Goal: Feedback & Contribution: Contribute content

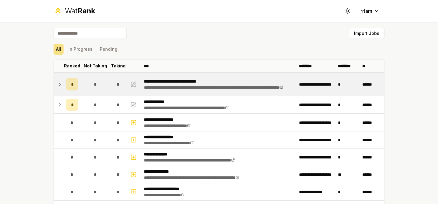
click at [95, 84] on span "*" at bounding box center [95, 84] width 3 height 6
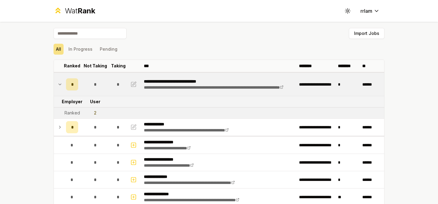
click at [95, 88] on div "*" at bounding box center [95, 84] width 12 height 12
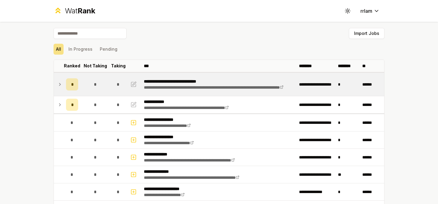
click at [95, 85] on span "*" at bounding box center [95, 84] width 3 height 6
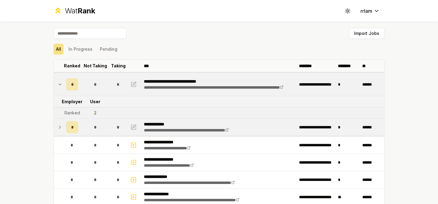
click at [97, 123] on div "*" at bounding box center [95, 127] width 12 height 12
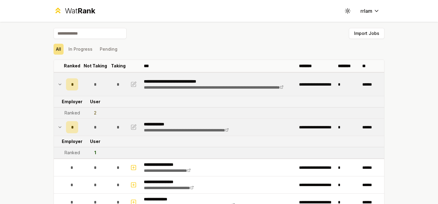
click at [94, 84] on span "*" at bounding box center [95, 84] width 3 height 6
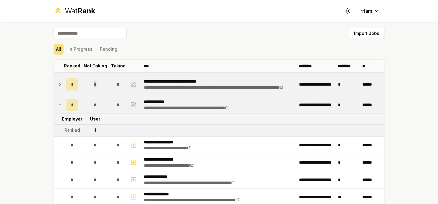
click at [94, 84] on span "*" at bounding box center [95, 84] width 3 height 6
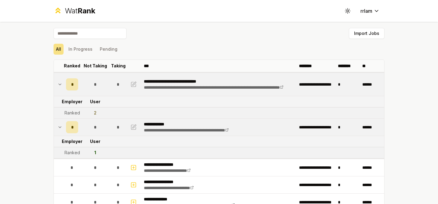
click at [139, 42] on div "All In Progress Pending" at bounding box center [218, 49] width 331 height 16
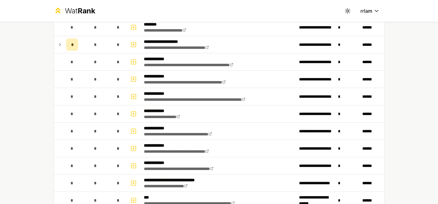
scroll to position [907, 0]
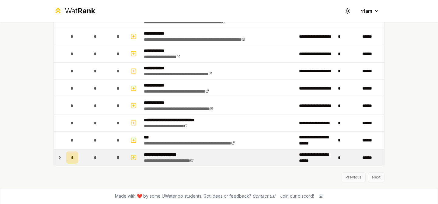
click at [92, 158] on div "*" at bounding box center [95, 158] width 12 height 12
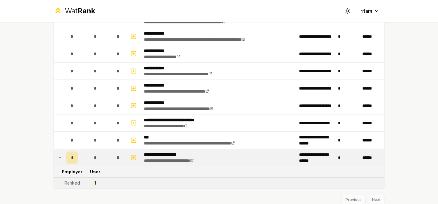
scroll to position [930, 0]
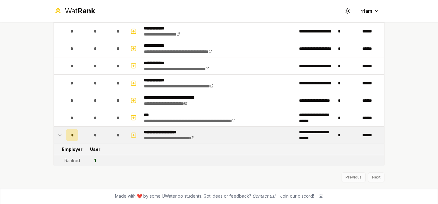
click at [376, 178] on div "Previous Next" at bounding box center [218, 175] width 331 height 16
click at [371, 174] on div "Previous Next" at bounding box center [218, 175] width 331 height 16
click at [373, 175] on div "Previous Next" at bounding box center [218, 175] width 331 height 16
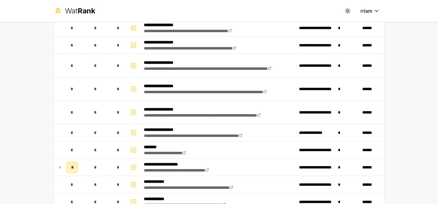
scroll to position [721, 0]
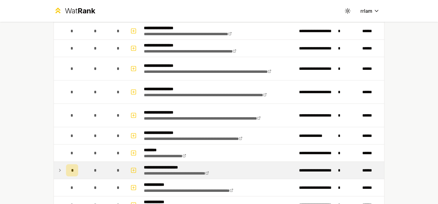
click at [81, 175] on td "*" at bounding box center [95, 170] width 29 height 17
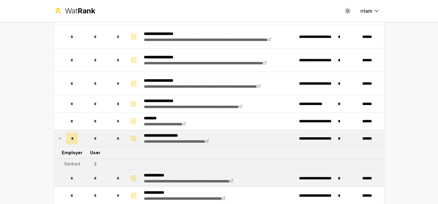
scroll to position [755, 0]
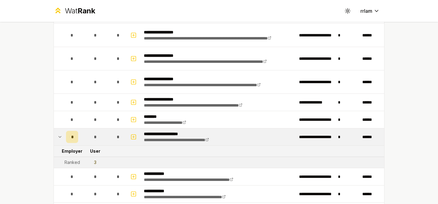
click at [98, 139] on div "*" at bounding box center [95, 137] width 12 height 12
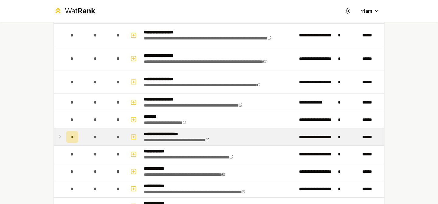
click at [96, 138] on span "*" at bounding box center [95, 137] width 3 height 6
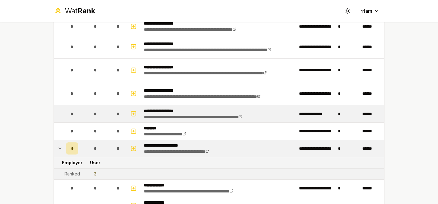
scroll to position [743, 0]
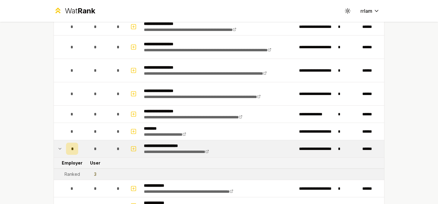
click at [69, 150] on div "*" at bounding box center [72, 149] width 12 height 12
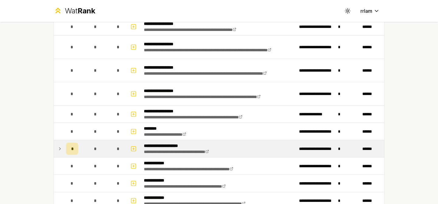
click at [72, 150] on span "*" at bounding box center [72, 149] width 2 height 6
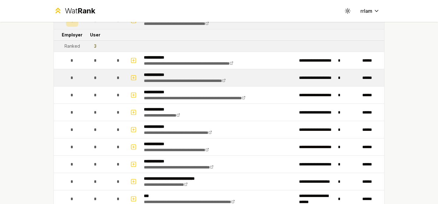
scroll to position [872, 0]
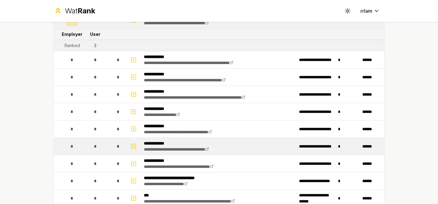
click at [111, 148] on td "*" at bounding box center [118, 146] width 17 height 17
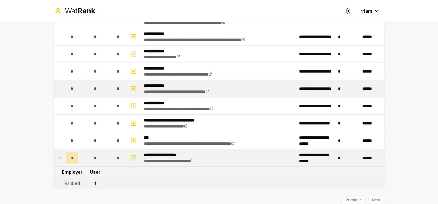
scroll to position [930, 0]
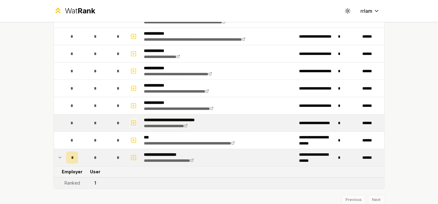
click at [134, 122] on icon "button" at bounding box center [133, 122] width 6 height 7
select select
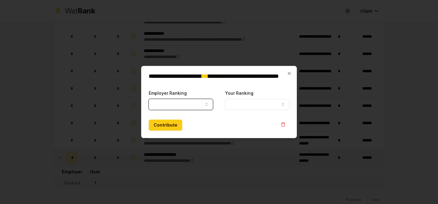
click at [179, 108] on button "Employer Ranking" at bounding box center [181, 104] width 64 height 11
select select "******"
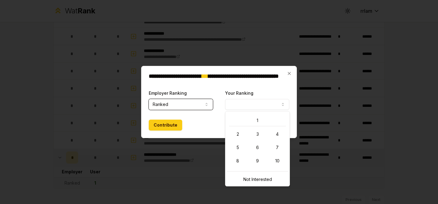
click at [256, 102] on button "Your Ranking" at bounding box center [257, 104] width 64 height 11
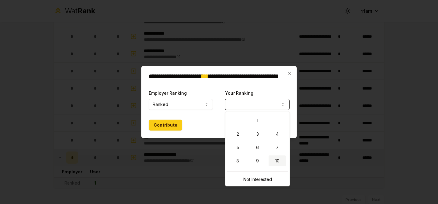
select select "**"
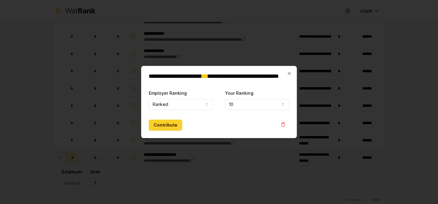
click at [167, 126] on button "Contribute" at bounding box center [165, 125] width 33 height 11
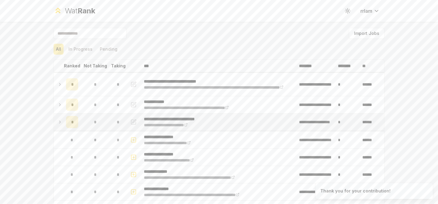
click at [76, 121] on div "*" at bounding box center [72, 122] width 12 height 12
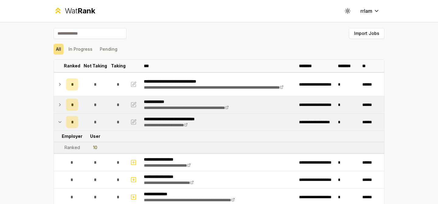
click at [91, 107] on div "*" at bounding box center [95, 105] width 12 height 12
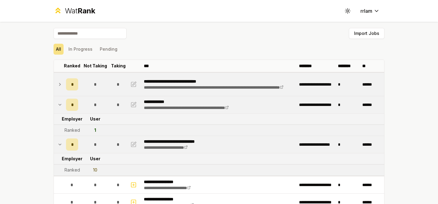
click at [94, 91] on td "*" at bounding box center [95, 84] width 29 height 23
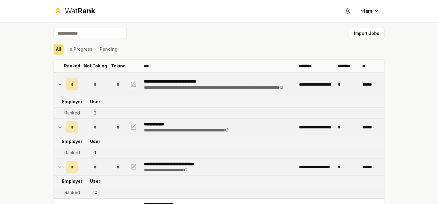
click at [134, 84] on icon "button" at bounding box center [135, 84] width 4 height 4
select select "******"
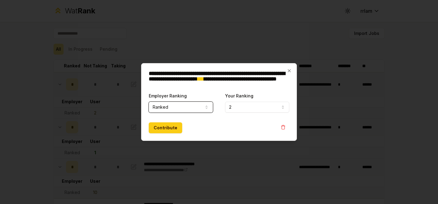
click at [241, 106] on button "2" at bounding box center [257, 107] width 64 height 11
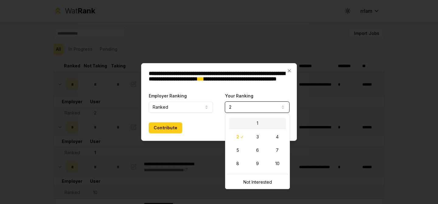
select select "*"
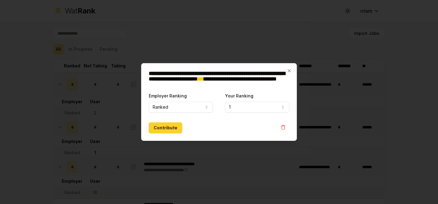
click at [169, 129] on button "Contribute" at bounding box center [165, 127] width 33 height 11
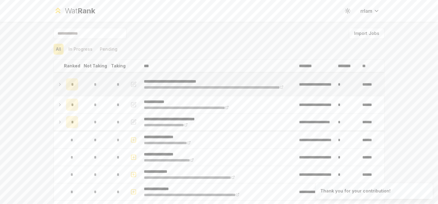
click at [74, 83] on div "*" at bounding box center [72, 84] width 12 height 12
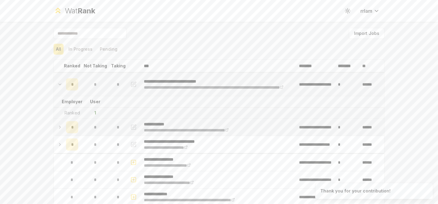
click at [74, 128] on div "*" at bounding box center [72, 127] width 12 height 12
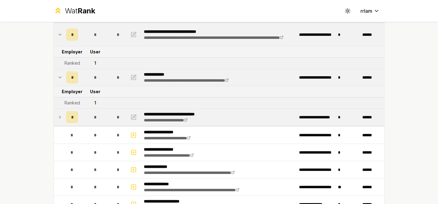
scroll to position [51, 0]
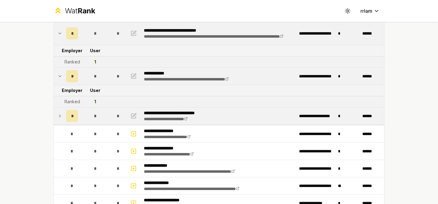
click at [73, 117] on span "*" at bounding box center [72, 116] width 2 height 6
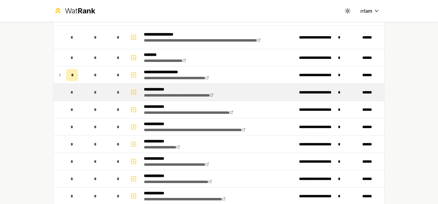
scroll to position [852, 0]
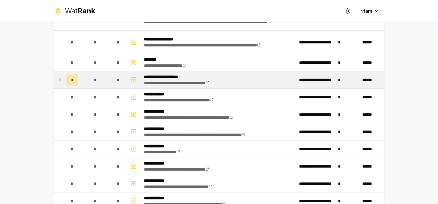
click at [94, 83] on span "*" at bounding box center [95, 80] width 3 height 6
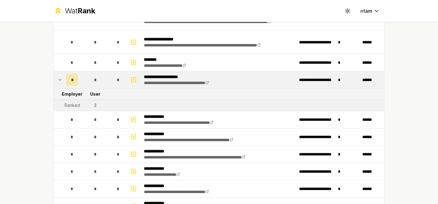
click at [62, 80] on icon at bounding box center [59, 79] width 5 height 7
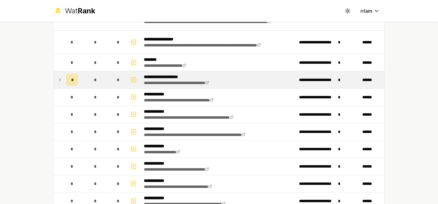
click at [82, 79] on td "*" at bounding box center [95, 79] width 29 height 17
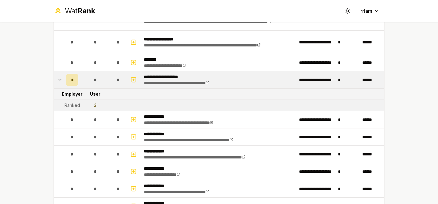
click at [72, 80] on span "*" at bounding box center [72, 80] width 2 height 6
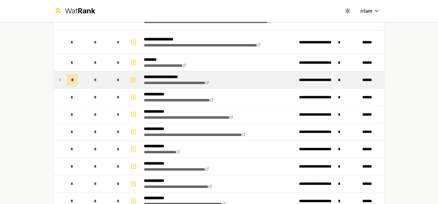
click at [77, 80] on div "*" at bounding box center [72, 80] width 12 height 12
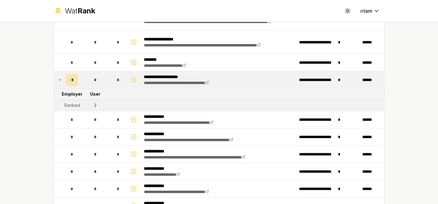
click at [133, 79] on icon "button" at bounding box center [133, 80] width 0 height 2
select select
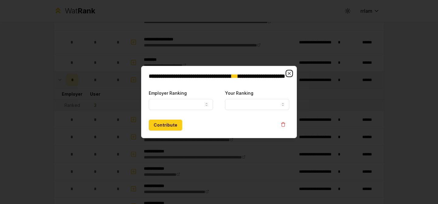
click at [290, 71] on icon "button" at bounding box center [289, 73] width 5 height 5
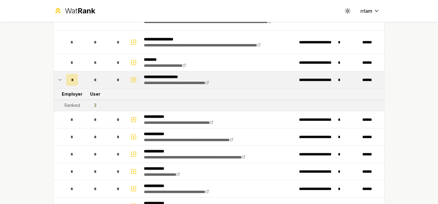
click at [90, 80] on div "*" at bounding box center [95, 80] width 12 height 12
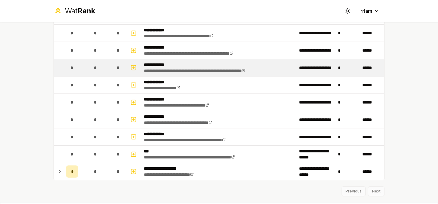
scroll to position [930, 0]
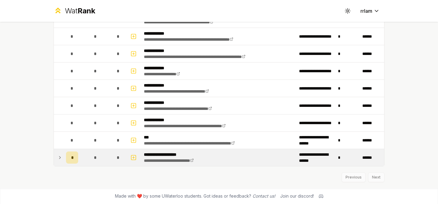
click at [93, 160] on div "*" at bounding box center [95, 158] width 12 height 12
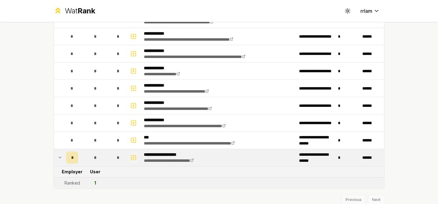
click at [131, 159] on icon "button" at bounding box center [133, 157] width 6 height 7
select select
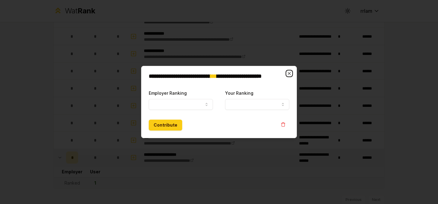
click at [287, 72] on icon "button" at bounding box center [289, 73] width 5 height 5
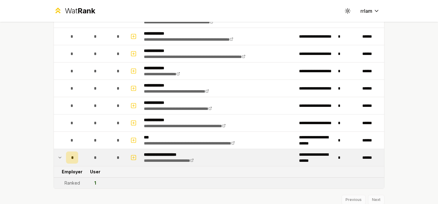
click at [115, 157] on div "*" at bounding box center [118, 158] width 12 height 12
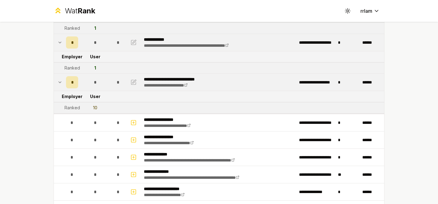
scroll to position [0, 0]
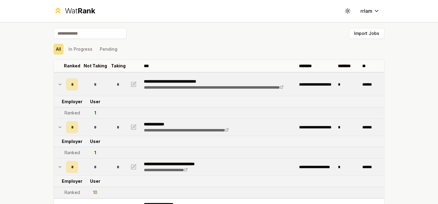
click at [110, 165] on td "*" at bounding box center [118, 167] width 17 height 17
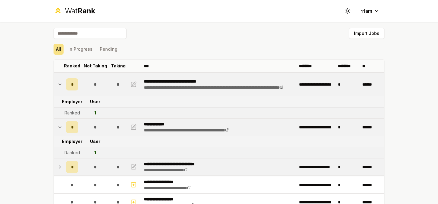
click at [110, 165] on td "*" at bounding box center [118, 167] width 17 height 17
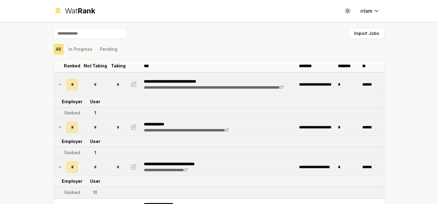
click at [110, 164] on td "*" at bounding box center [118, 167] width 17 height 17
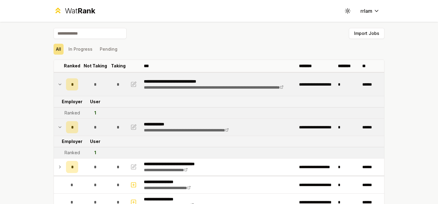
click at [106, 127] on td "*" at bounding box center [95, 127] width 29 height 17
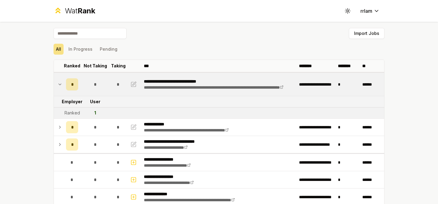
click at [99, 88] on div "*" at bounding box center [95, 84] width 12 height 12
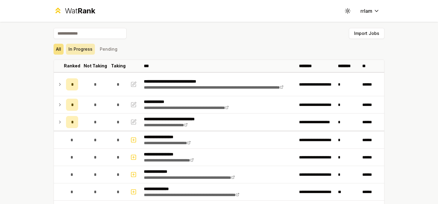
click at [88, 51] on button "In Progress" at bounding box center [80, 49] width 29 height 11
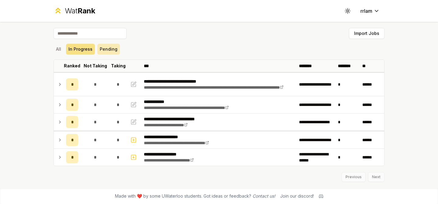
click at [105, 50] on button "Pending" at bounding box center [108, 49] width 22 height 11
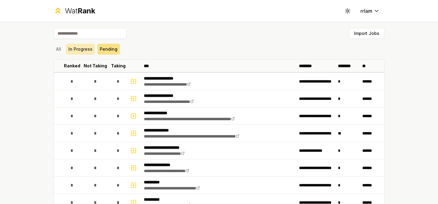
click at [80, 48] on button "In Progress" at bounding box center [80, 49] width 29 height 11
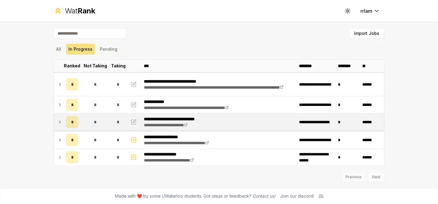
click at [135, 120] on icon "button" at bounding box center [135, 121] width 4 height 4
select select "******"
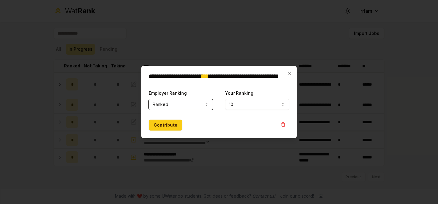
click at [242, 108] on button "10" at bounding box center [257, 104] width 64 height 11
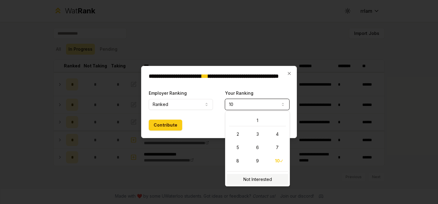
select select "**********"
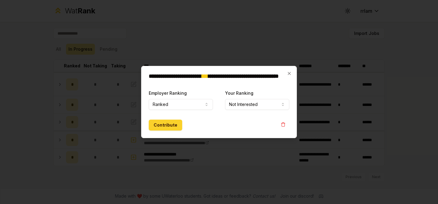
click at [172, 126] on button "Contribute" at bounding box center [165, 125] width 33 height 11
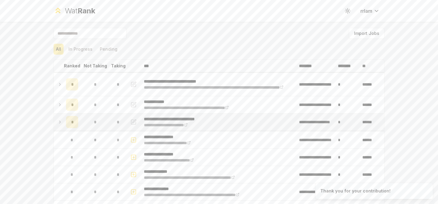
click at [71, 123] on span "*" at bounding box center [72, 122] width 2 height 6
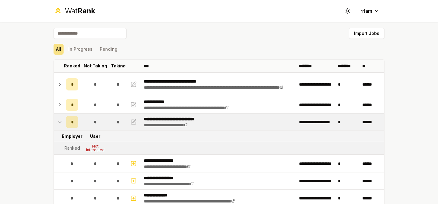
click at [60, 122] on icon at bounding box center [59, 122] width 5 height 7
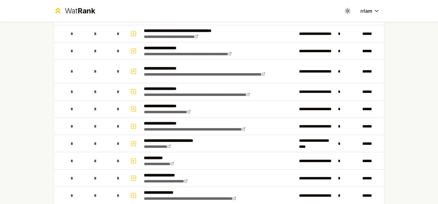
scroll to position [512, 0]
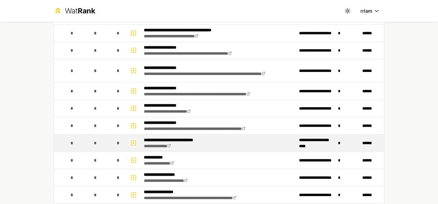
click at [134, 141] on icon "button" at bounding box center [133, 142] width 6 height 7
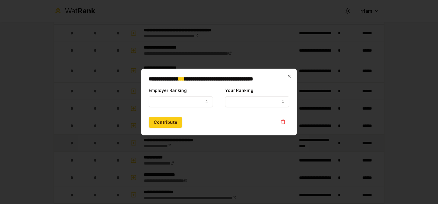
select select
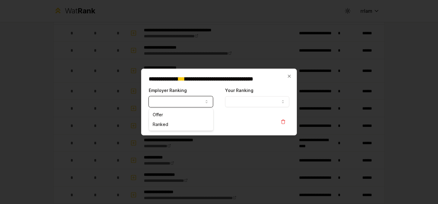
click at [208, 101] on icon "button" at bounding box center [206, 101] width 5 height 5
select select "*****"
click at [254, 104] on button "Your Ranking" at bounding box center [257, 101] width 64 height 11
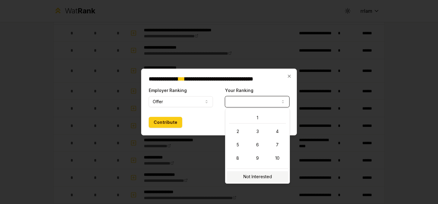
select select "**********"
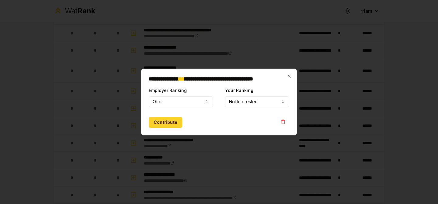
click at [163, 124] on button "Contribute" at bounding box center [165, 122] width 33 height 11
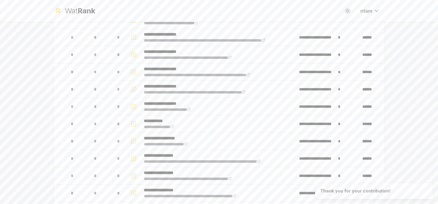
scroll to position [0, 0]
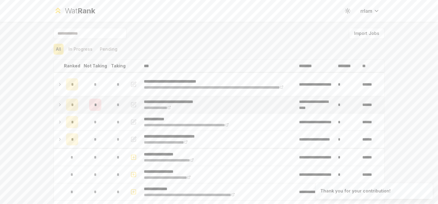
click at [111, 107] on td "*" at bounding box center [118, 104] width 17 height 17
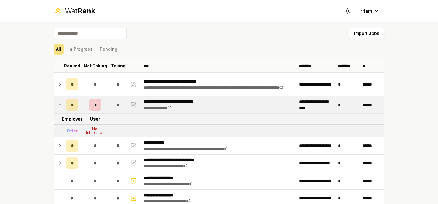
click at [118, 105] on span "*" at bounding box center [118, 105] width 3 height 6
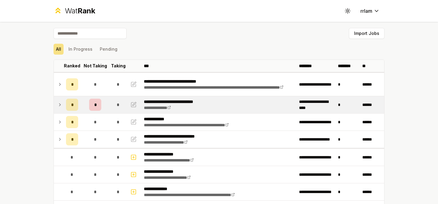
click at [115, 105] on div "*" at bounding box center [118, 105] width 12 height 12
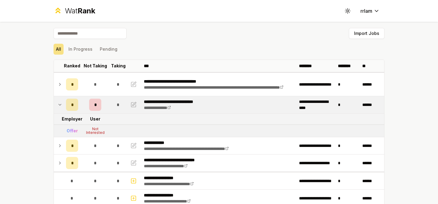
click at [71, 102] on div "*" at bounding box center [72, 105] width 12 height 12
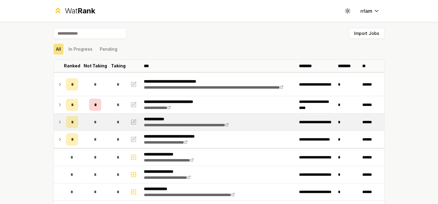
click at [66, 122] on div "*" at bounding box center [72, 122] width 12 height 12
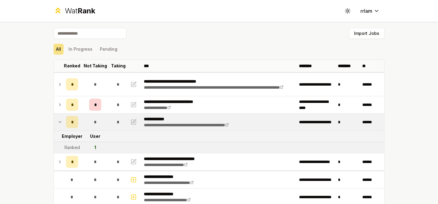
click at [66, 122] on div "*" at bounding box center [72, 122] width 12 height 12
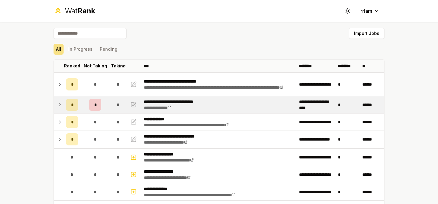
click at [66, 105] on div "*" at bounding box center [72, 105] width 12 height 12
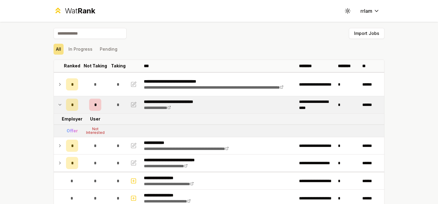
click at [66, 105] on div "*" at bounding box center [72, 105] width 12 height 12
